Goal: Task Accomplishment & Management: Manage account settings

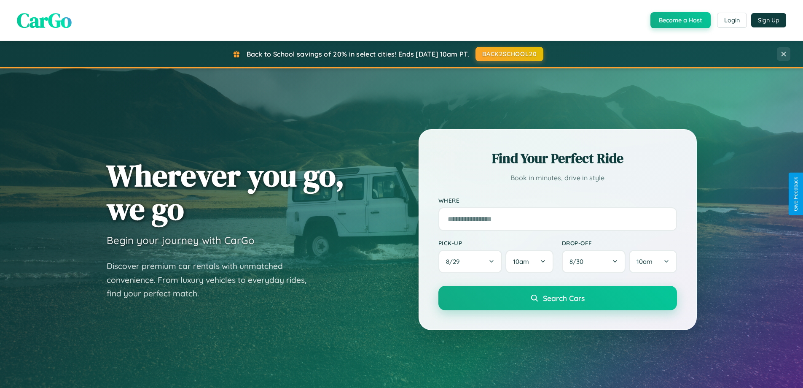
scroll to position [580, 0]
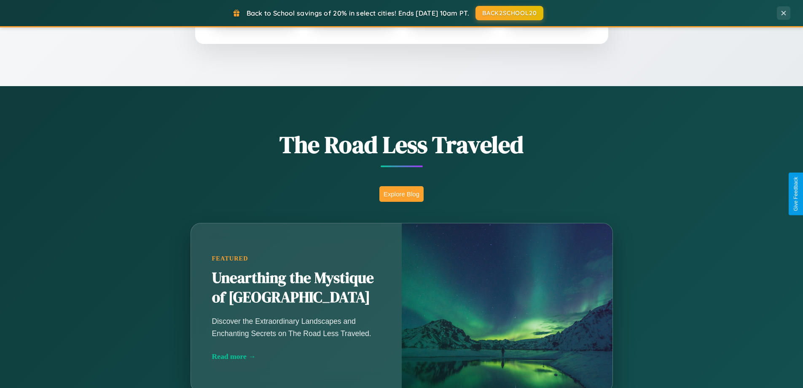
click at [401, 194] on button "Explore Blog" at bounding box center [402, 194] width 44 height 16
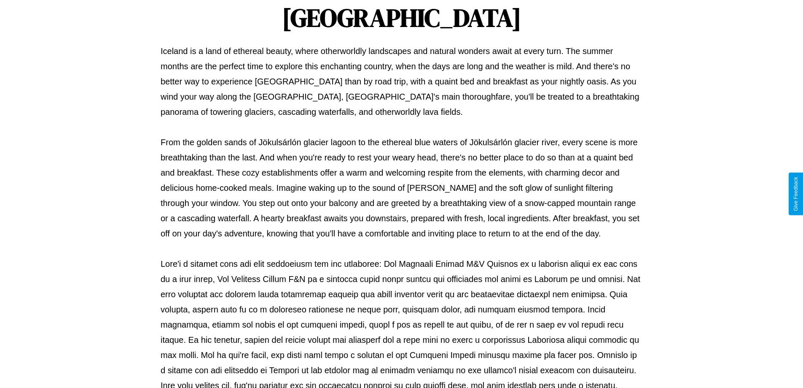
scroll to position [273, 0]
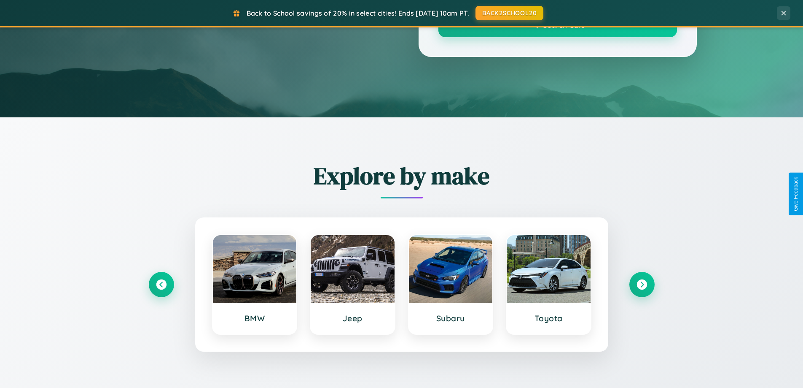
scroll to position [580, 0]
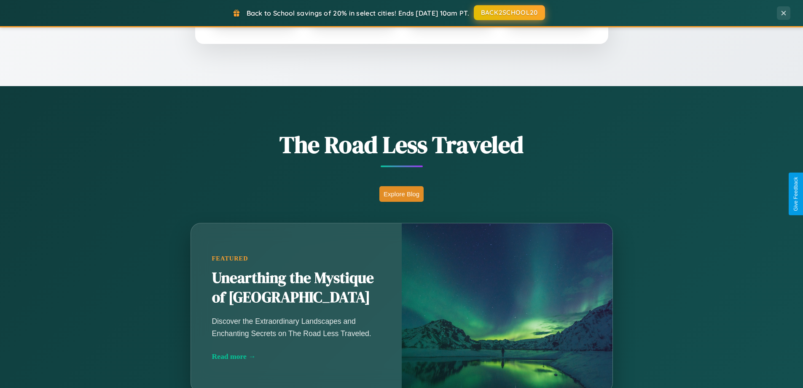
click at [509, 13] on button "BACK2SCHOOL20" at bounding box center [509, 12] width 71 height 15
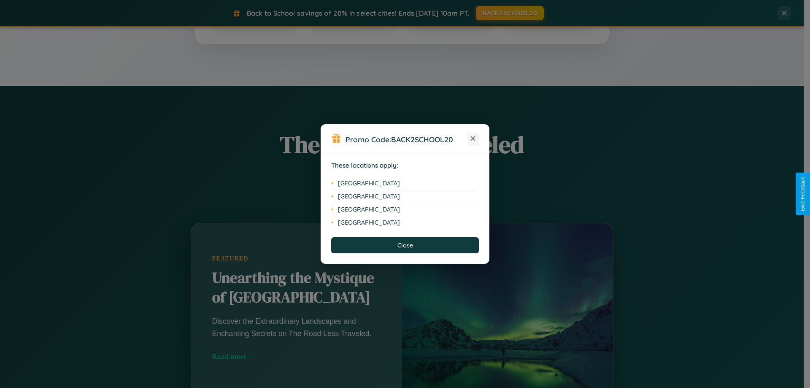
click at [473, 139] on icon at bounding box center [473, 138] width 5 height 5
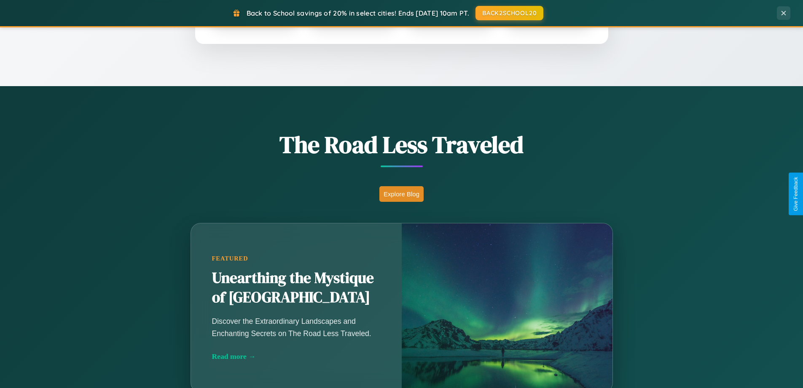
scroll to position [0, 0]
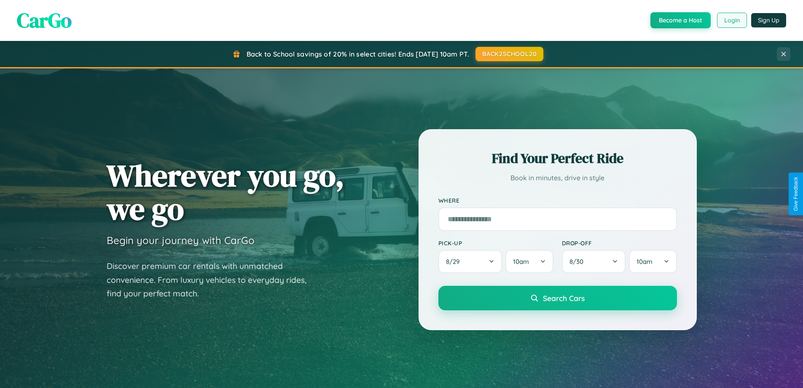
click at [732, 20] on button "Login" at bounding box center [732, 20] width 30 height 15
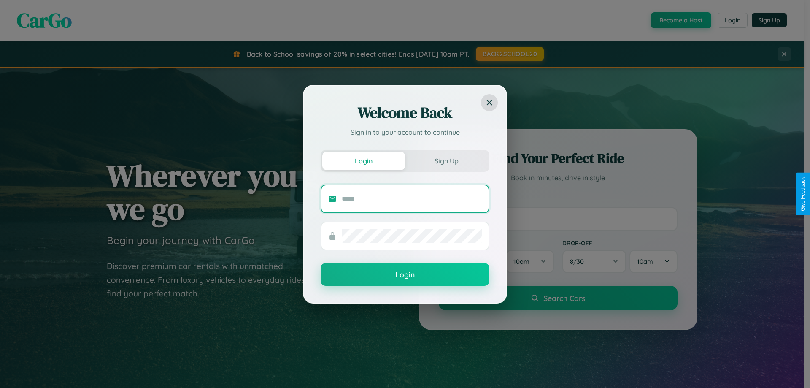
click at [412, 198] on input "text" at bounding box center [412, 198] width 140 height 13
type input "**********"
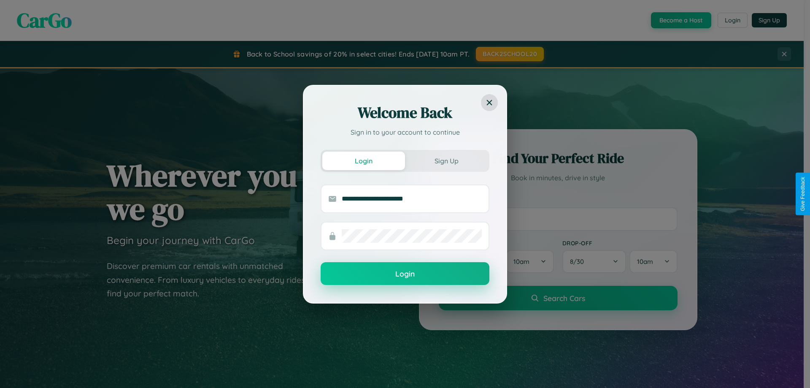
click at [405, 274] on button "Login" at bounding box center [404, 273] width 169 height 23
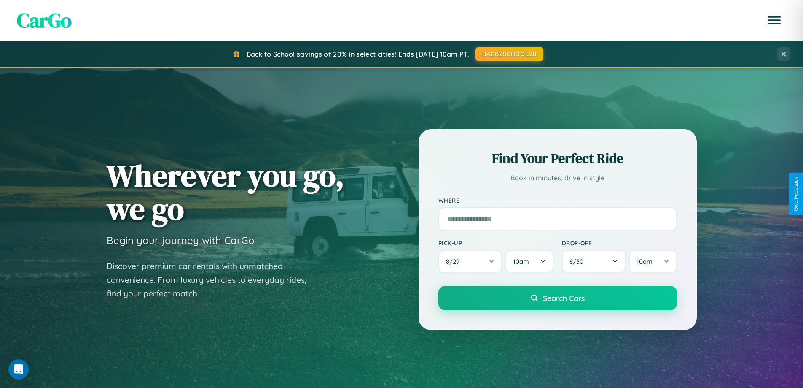
scroll to position [25, 0]
